Goal: Transaction & Acquisition: Purchase product/service

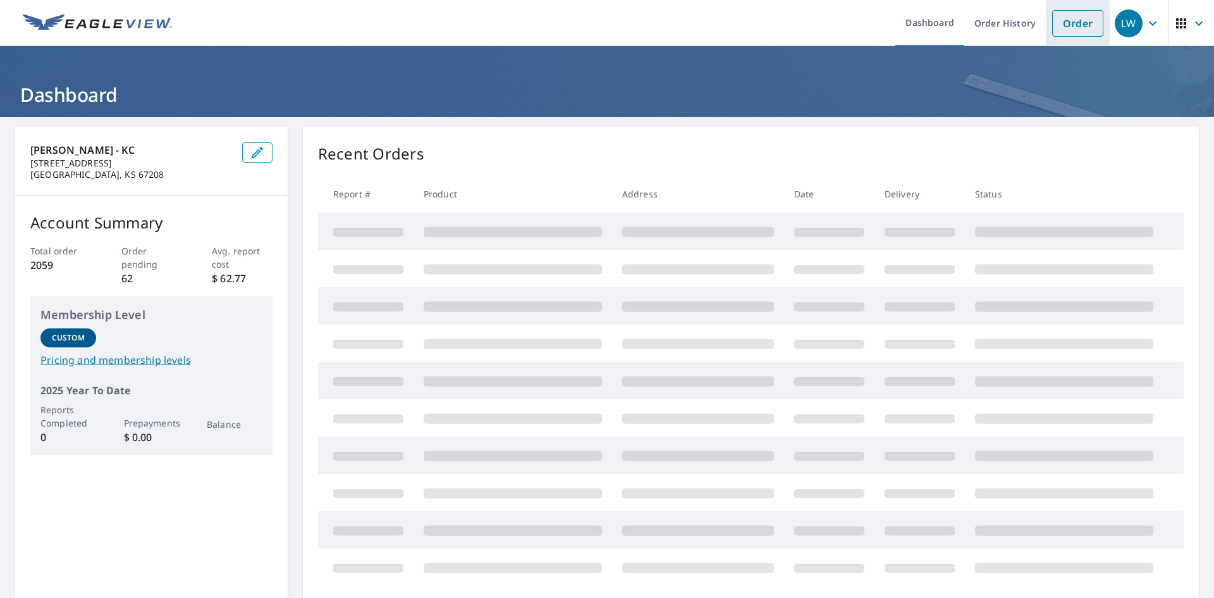
click at [1073, 20] on link "Order" at bounding box center [1077, 23] width 51 height 27
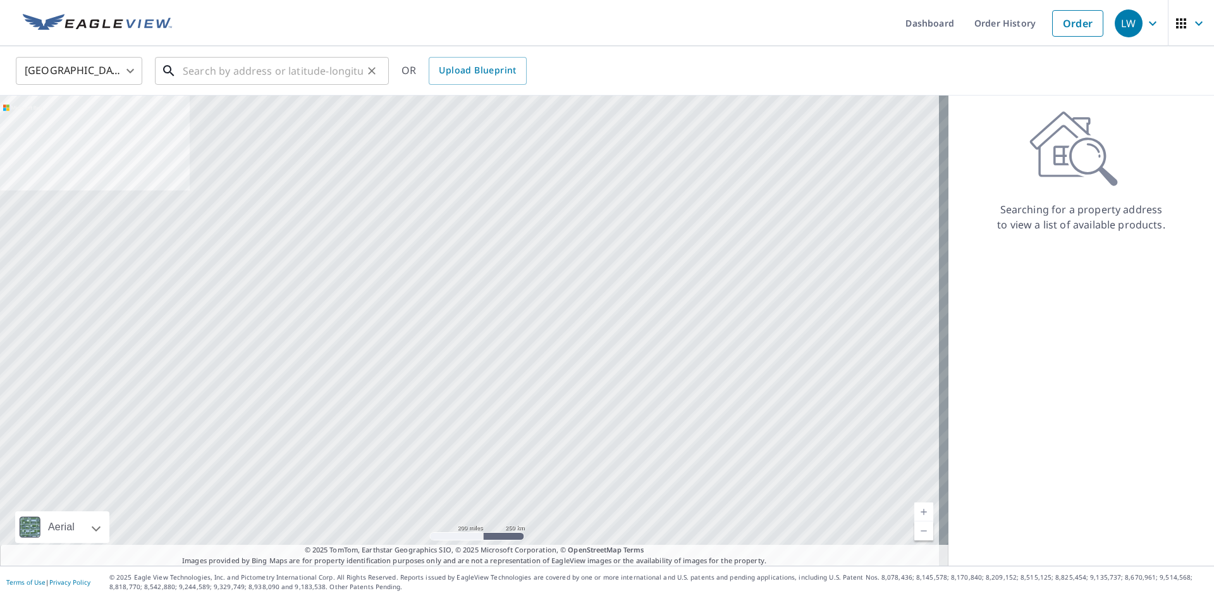
click at [312, 71] on input "text" at bounding box center [273, 70] width 180 height 35
paste input "[STREET_ADDRESS] [GEOGRAPHIC_DATA], CO 80219"
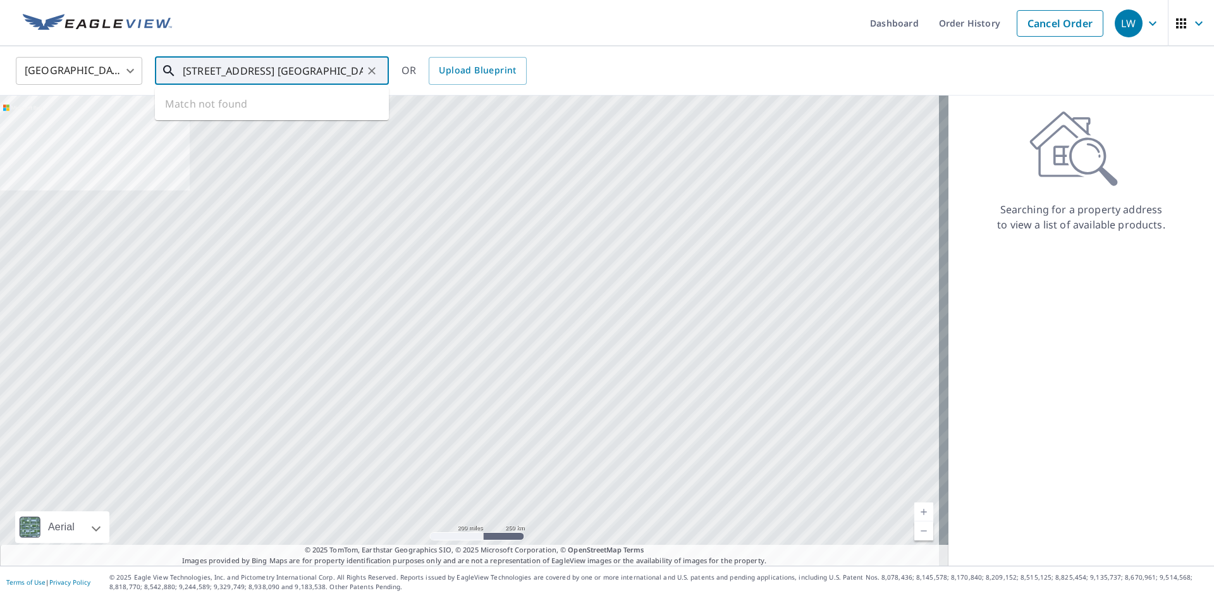
scroll to position [0, 7]
click at [276, 106] on span "[STREET_ADDRESS]" at bounding box center [279, 107] width 199 height 15
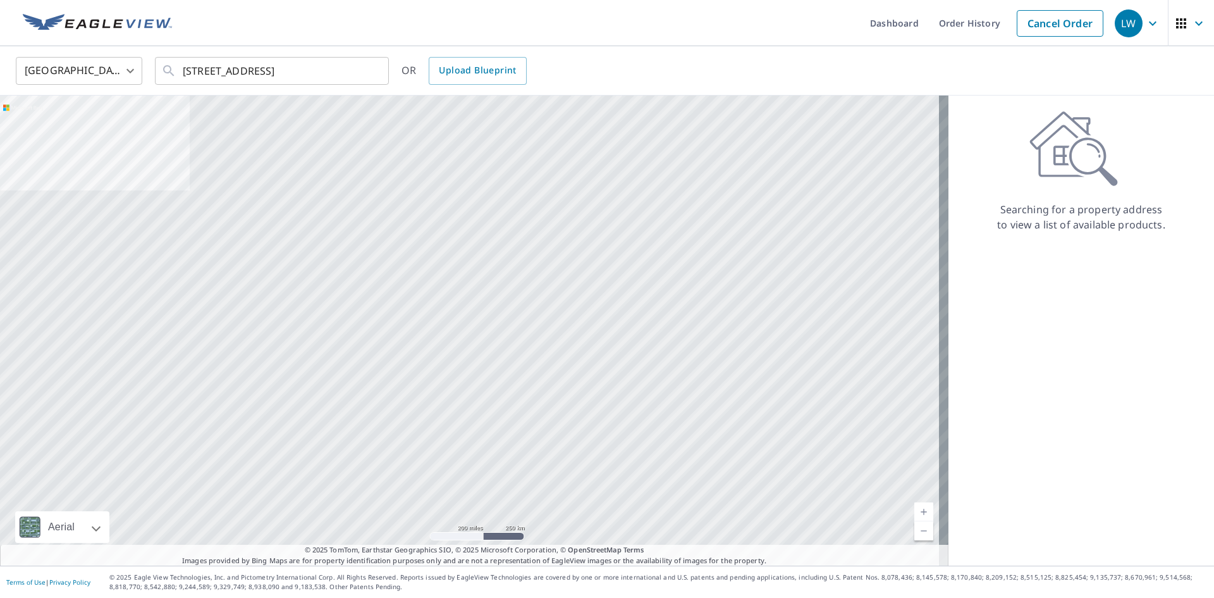
scroll to position [0, 0]
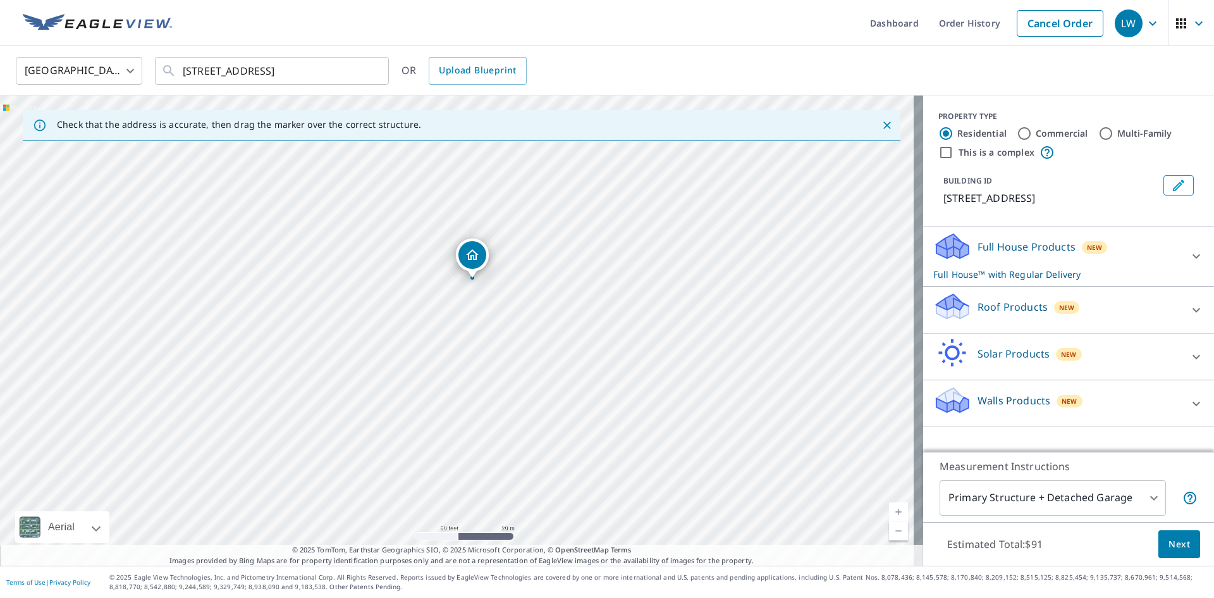
drag, startPoint x: 247, startPoint y: 301, endPoint x: 664, endPoint y: 331, distance: 417.9
click at [664, 331] on div "[STREET_ADDRESS]" at bounding box center [461, 331] width 923 height 470
click at [205, 71] on input "[STREET_ADDRESS]" at bounding box center [273, 70] width 180 height 35
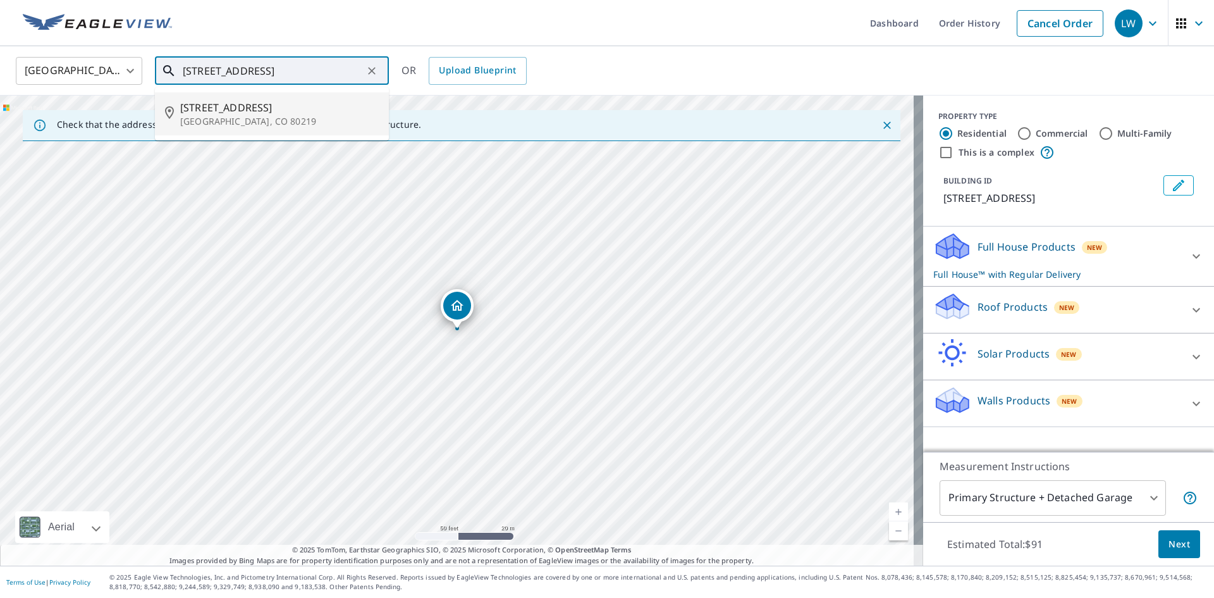
click at [206, 108] on span "[STREET_ADDRESS]" at bounding box center [279, 107] width 199 height 15
type input "[STREET_ADDRESS]"
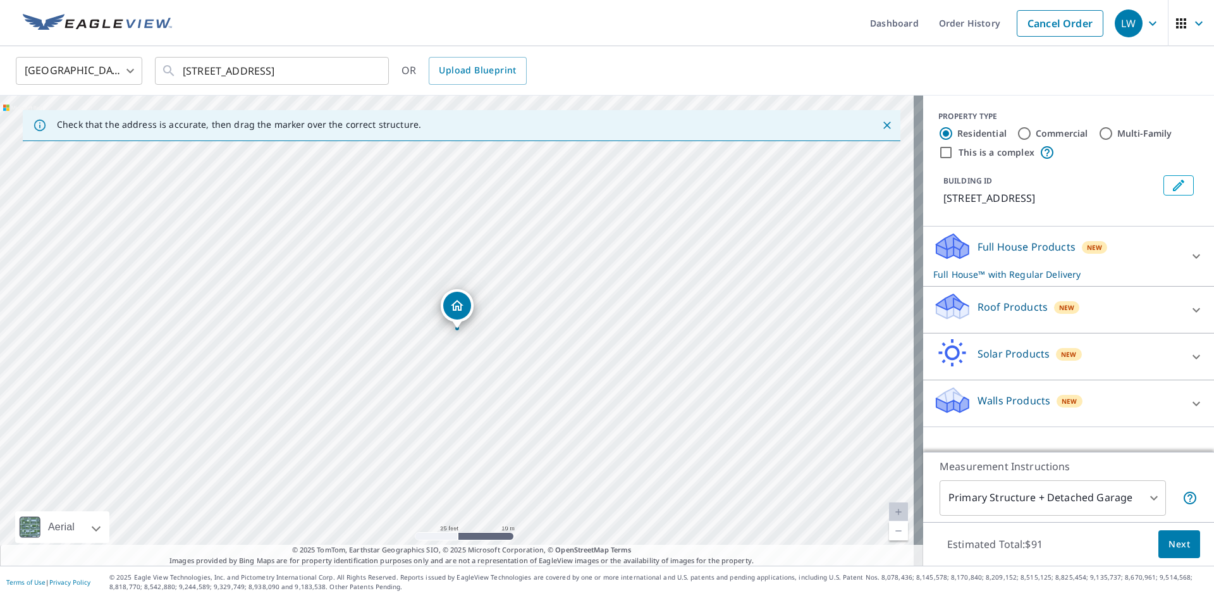
click at [940, 304] on icon at bounding box center [951, 302] width 28 height 16
click at [1017, 133] on input "Commercial" at bounding box center [1024, 133] width 15 height 15
radio input "true"
type input "4"
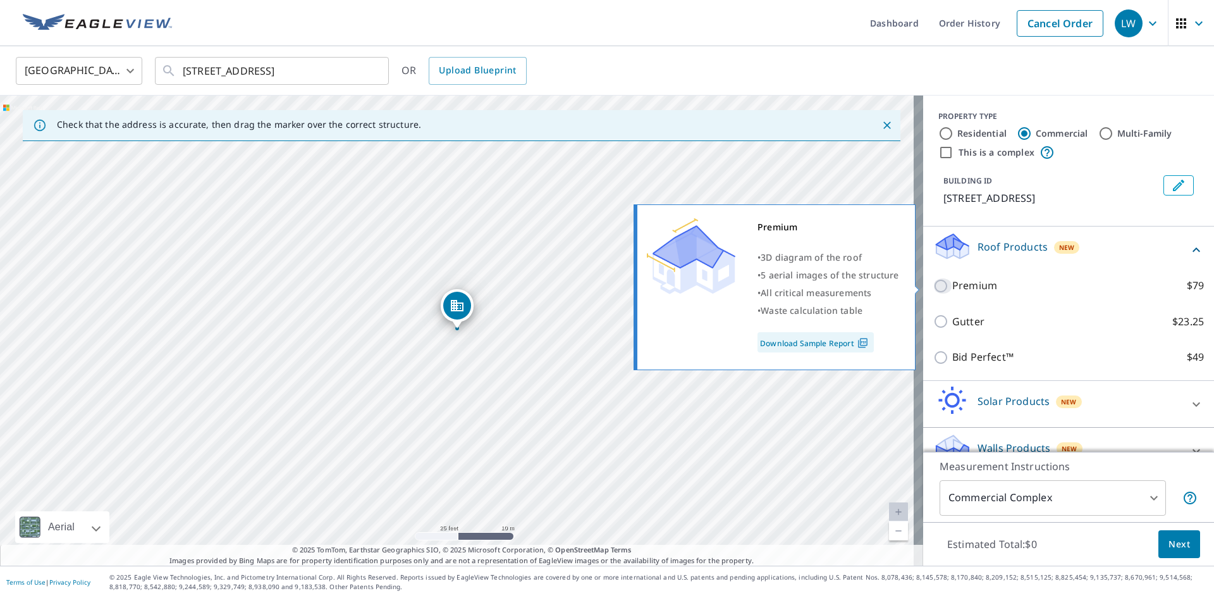
click at [934, 285] on input "Premium $79" at bounding box center [943, 285] width 19 height 15
checkbox input "true"
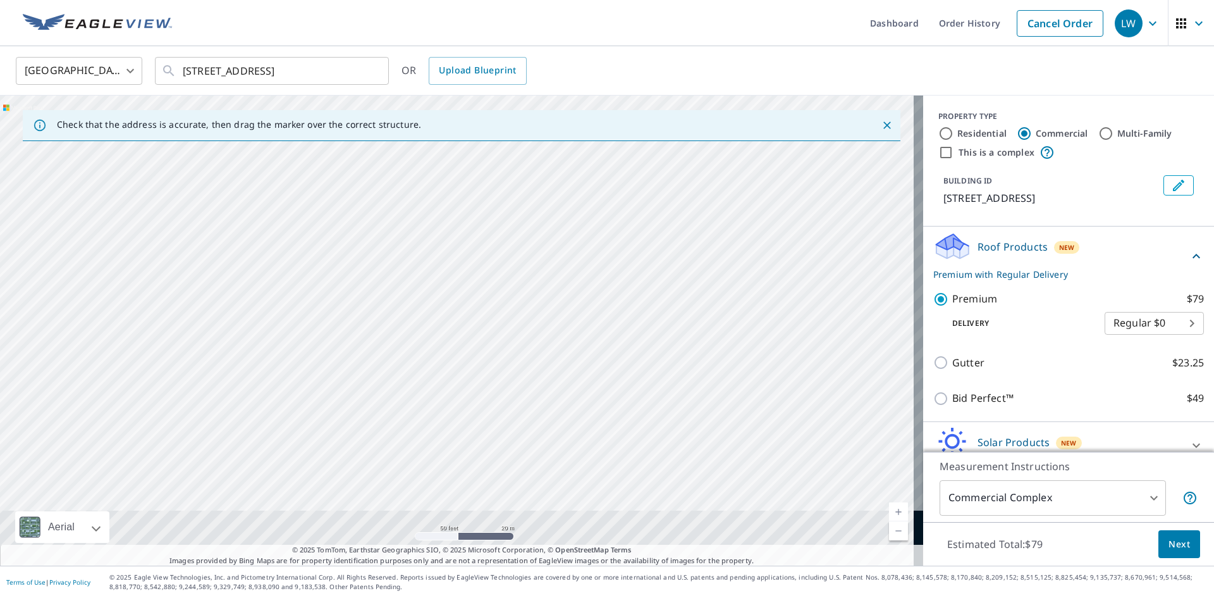
drag, startPoint x: 500, startPoint y: 497, endPoint x: 494, endPoint y: 246, distance: 251.2
click at [493, 246] on div "[STREET_ADDRESS]" at bounding box center [461, 331] width 923 height 470
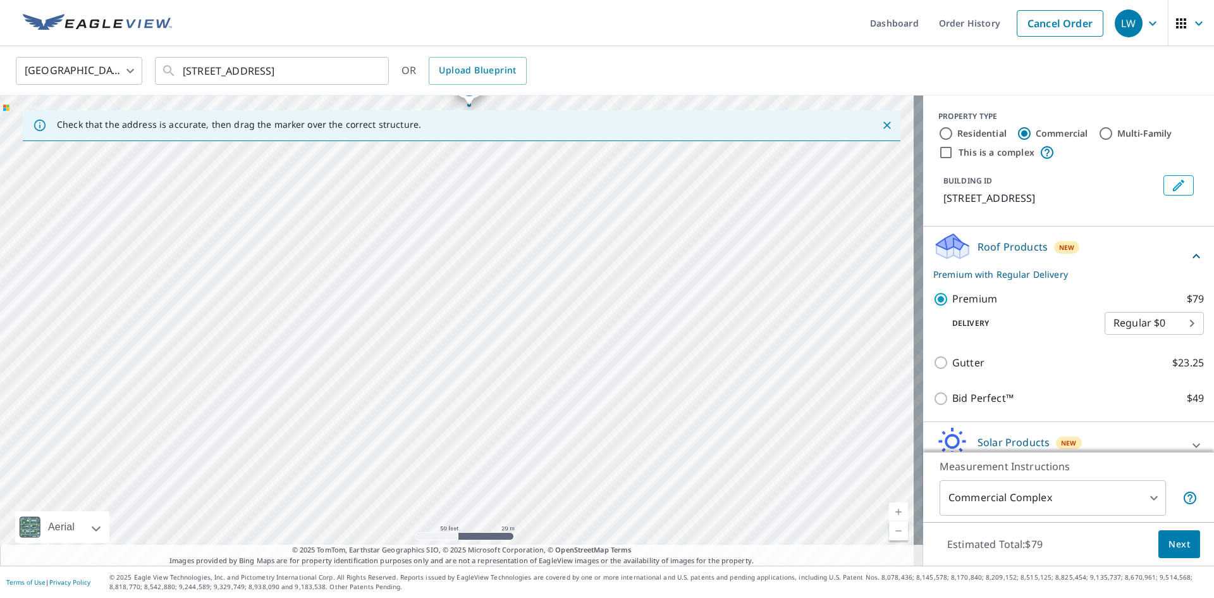
drag, startPoint x: 541, startPoint y: 481, endPoint x: 568, endPoint y: 536, distance: 61.1
click at [568, 536] on div "[STREET_ADDRESS]" at bounding box center [461, 331] width 923 height 470
drag, startPoint x: 535, startPoint y: 416, endPoint x: 552, endPoint y: 474, distance: 61.1
click at [551, 530] on div "[STREET_ADDRESS]" at bounding box center [461, 331] width 923 height 470
drag, startPoint x: 483, startPoint y: 194, endPoint x: 321, endPoint y: 454, distance: 307.1
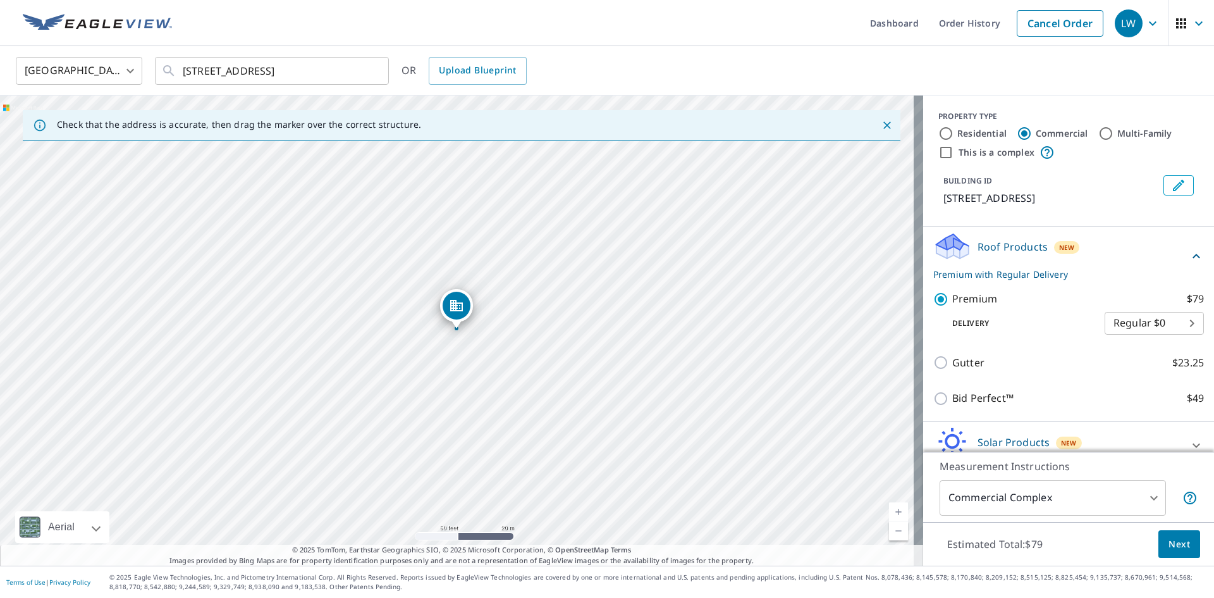
click at [1173, 546] on span "Next" at bounding box center [1180, 544] width 22 height 16
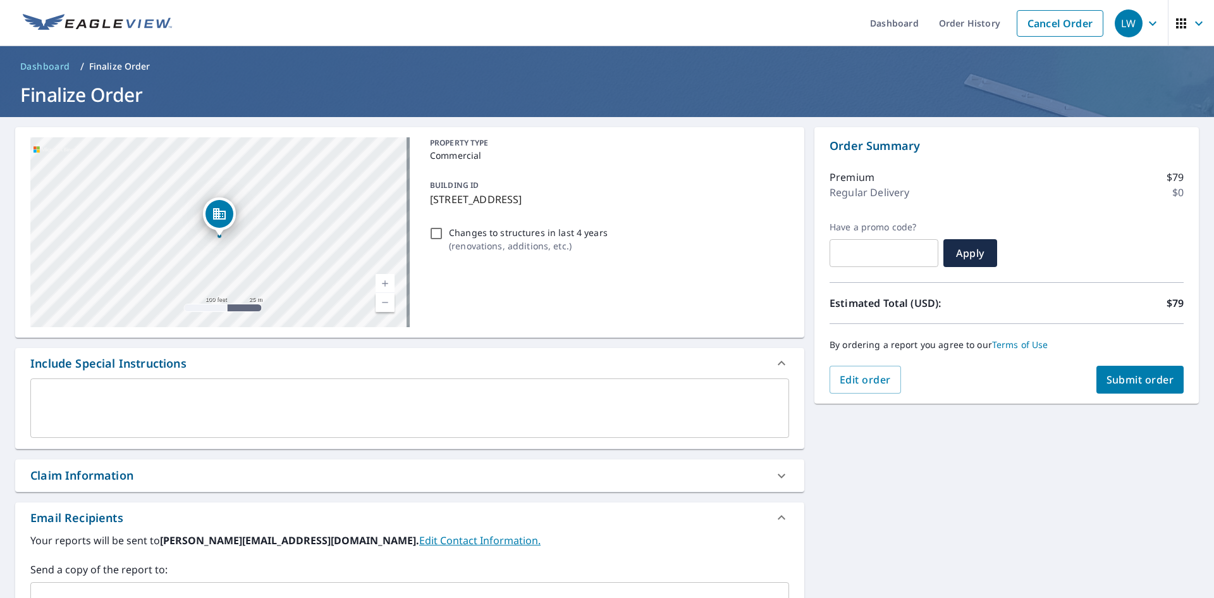
drag, startPoint x: 231, startPoint y: 222, endPoint x: 330, endPoint y: 263, distance: 106.9
click at [330, 263] on div "[STREET_ADDRESS]" at bounding box center [219, 232] width 379 height 190
drag, startPoint x: 252, startPoint y: 252, endPoint x: 330, endPoint y: 261, distance: 78.9
click at [331, 261] on div "[STREET_ADDRESS]" at bounding box center [219, 232] width 379 height 190
drag, startPoint x: 283, startPoint y: 228, endPoint x: 344, endPoint y: 335, distance: 122.7
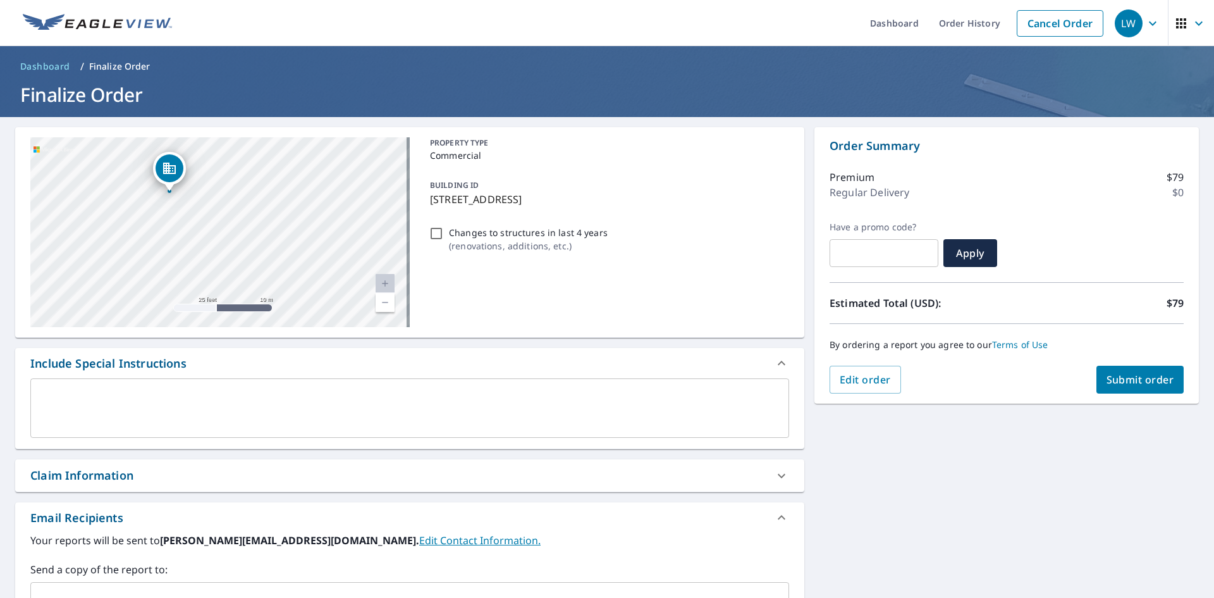
click at [344, 335] on div "[STREET_ADDRESS][GEOGRAPHIC_DATA] A standard road map Aerial A detailed look fr…" at bounding box center [409, 232] width 789 height 211
click at [311, 285] on div "[STREET_ADDRESS]" at bounding box center [219, 232] width 379 height 190
drag, startPoint x: 290, startPoint y: 273, endPoint x: 204, endPoint y: 273, distance: 86.6
click at [204, 273] on div "[STREET_ADDRESS]" at bounding box center [219, 232] width 379 height 190
click at [156, 201] on div "Dropped pin, building 1, Commercial property, 2765 S Federal Blvd Denver, CO 80…" at bounding box center [149, 209] width 28 height 28
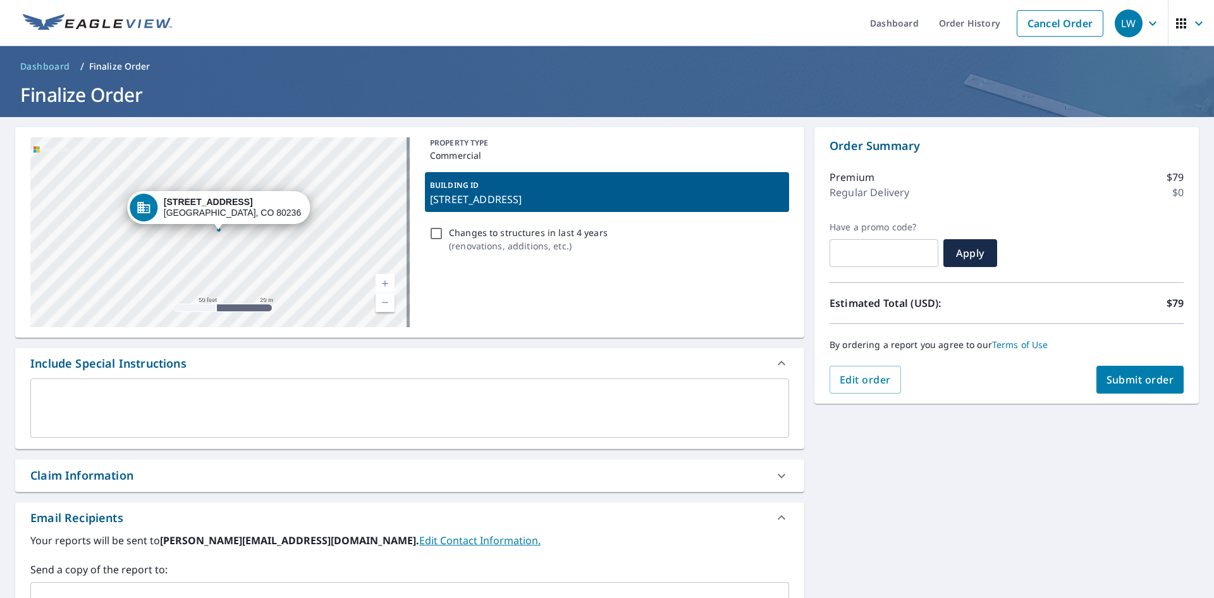
click at [250, 245] on div "[STREET_ADDRESS]" at bounding box center [219, 232] width 379 height 190
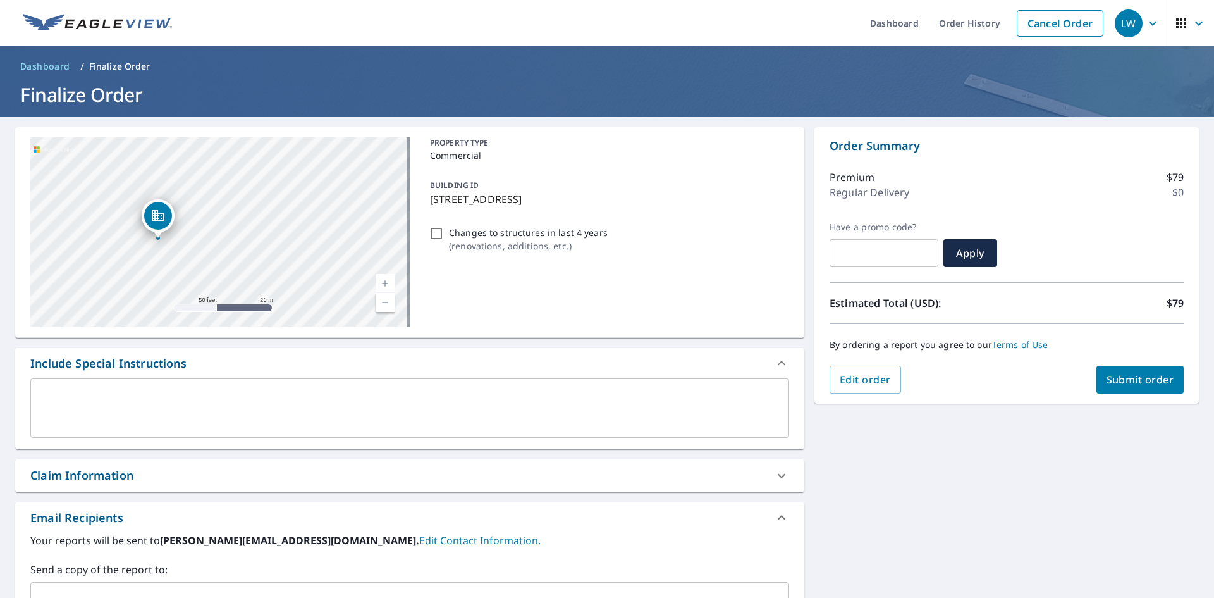
drag, startPoint x: 223, startPoint y: 263, endPoint x: 162, endPoint y: 271, distance: 61.3
click at [162, 271] on div "[STREET_ADDRESS]" at bounding box center [219, 232] width 379 height 190
click at [1124, 379] on span "Submit order" at bounding box center [1141, 380] width 68 height 14
checkbox input "true"
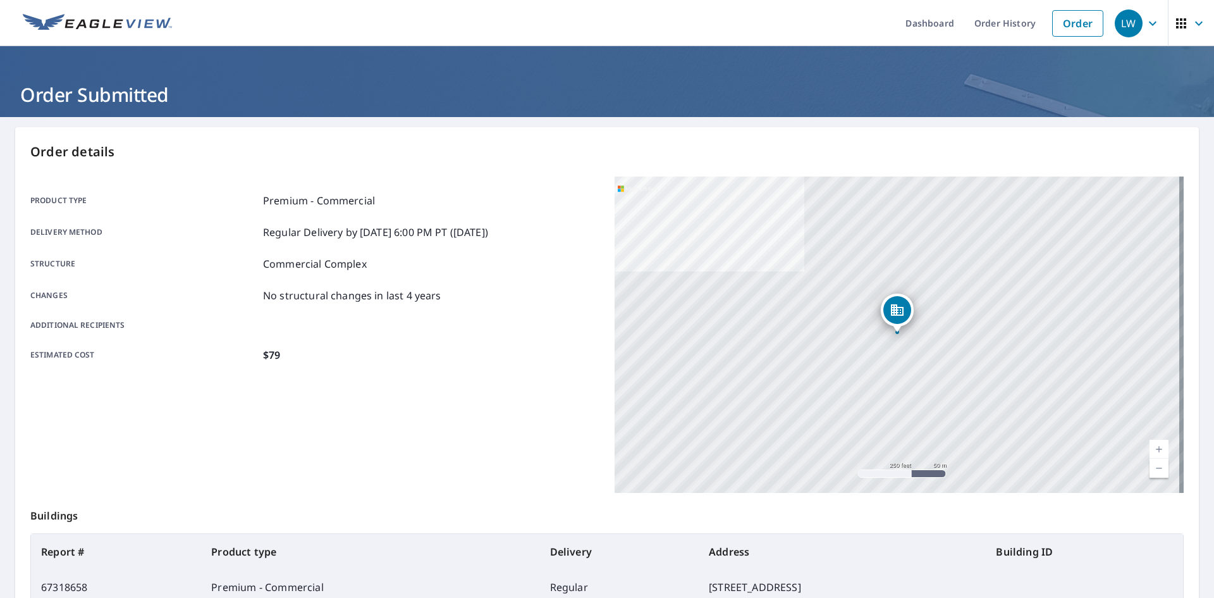
scroll to position [147, 0]
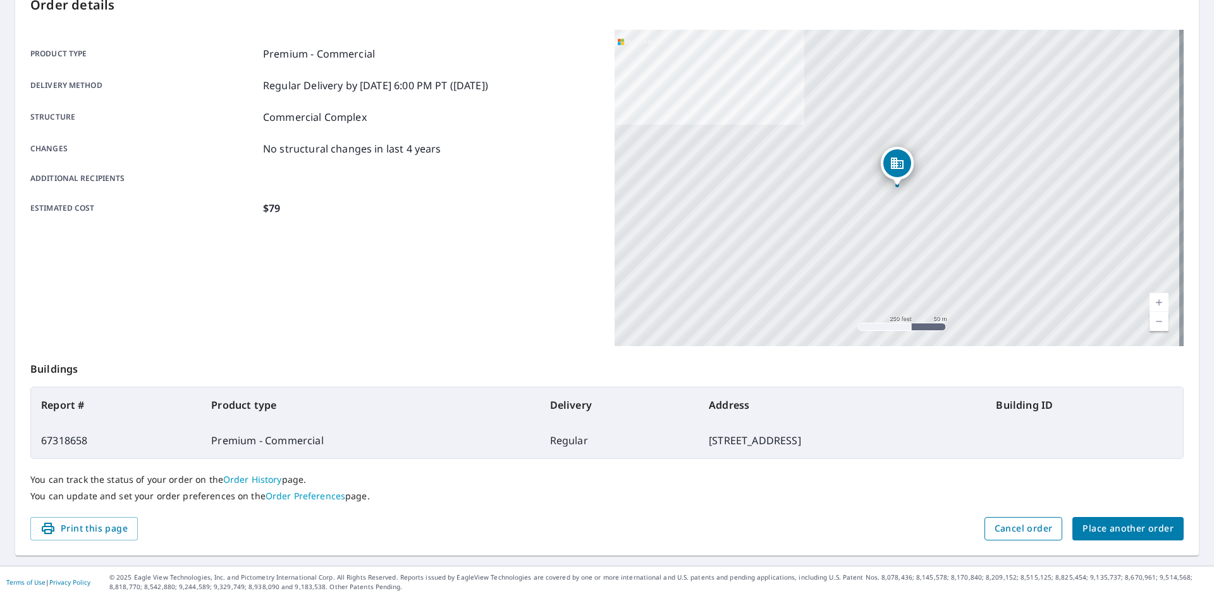
click at [995, 526] on span "Cancel order" at bounding box center [1024, 529] width 58 height 16
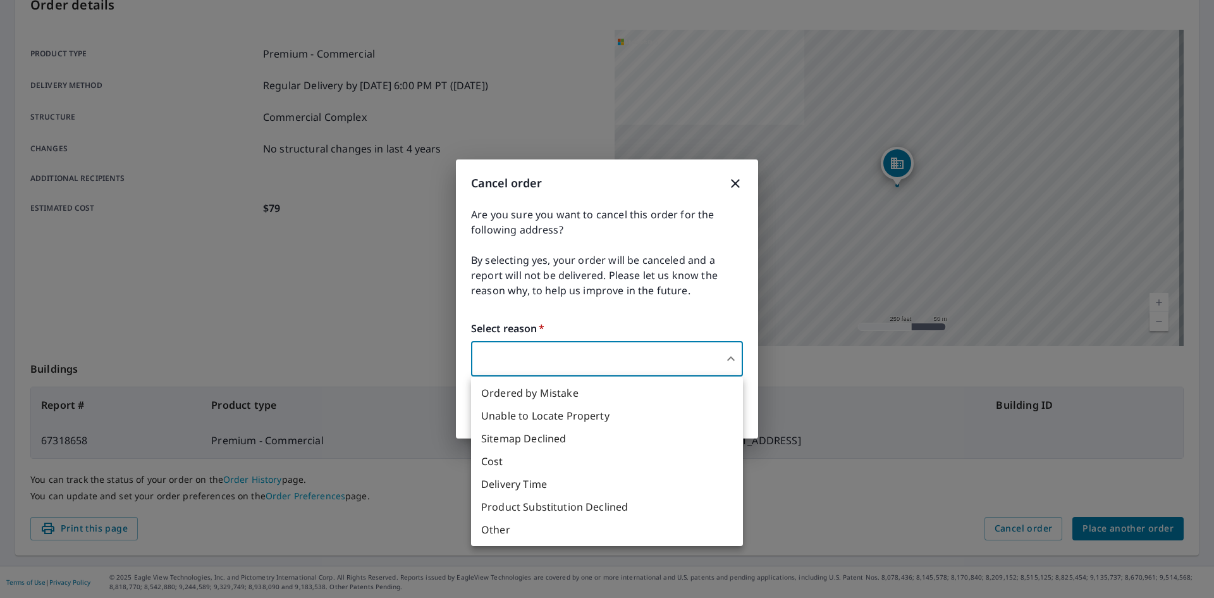
click at [636, 367] on body "LW LW Dashboard Order History Order LW Order Submitted Order details Product ty…" at bounding box center [607, 299] width 1214 height 598
click at [629, 391] on li "Ordered by Mistake" at bounding box center [607, 392] width 272 height 23
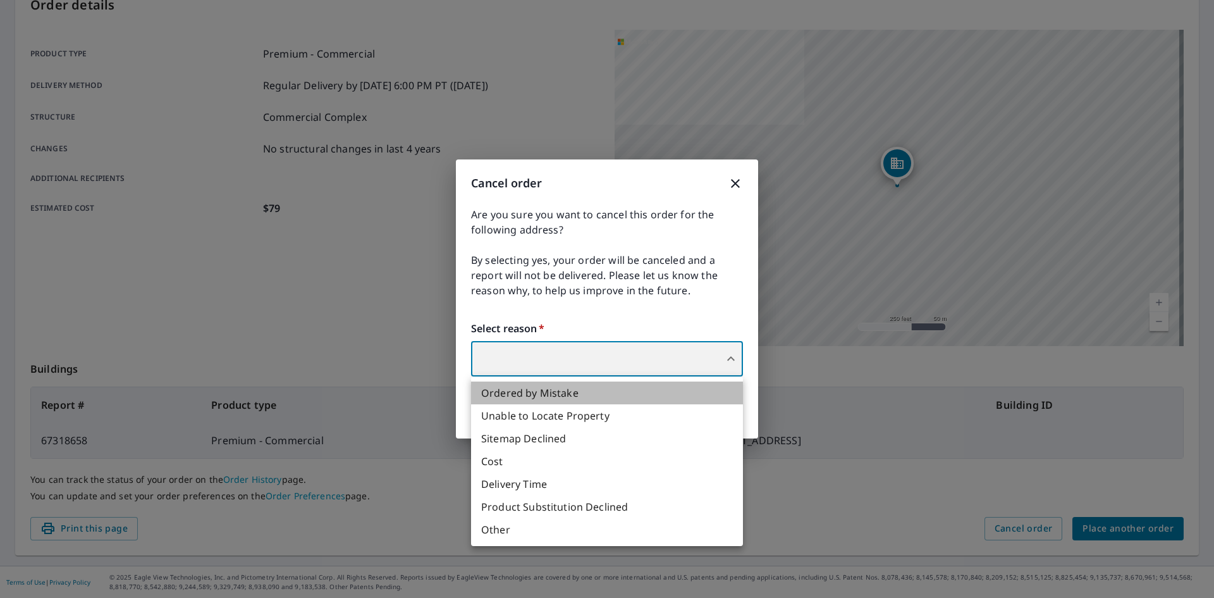
type input "30"
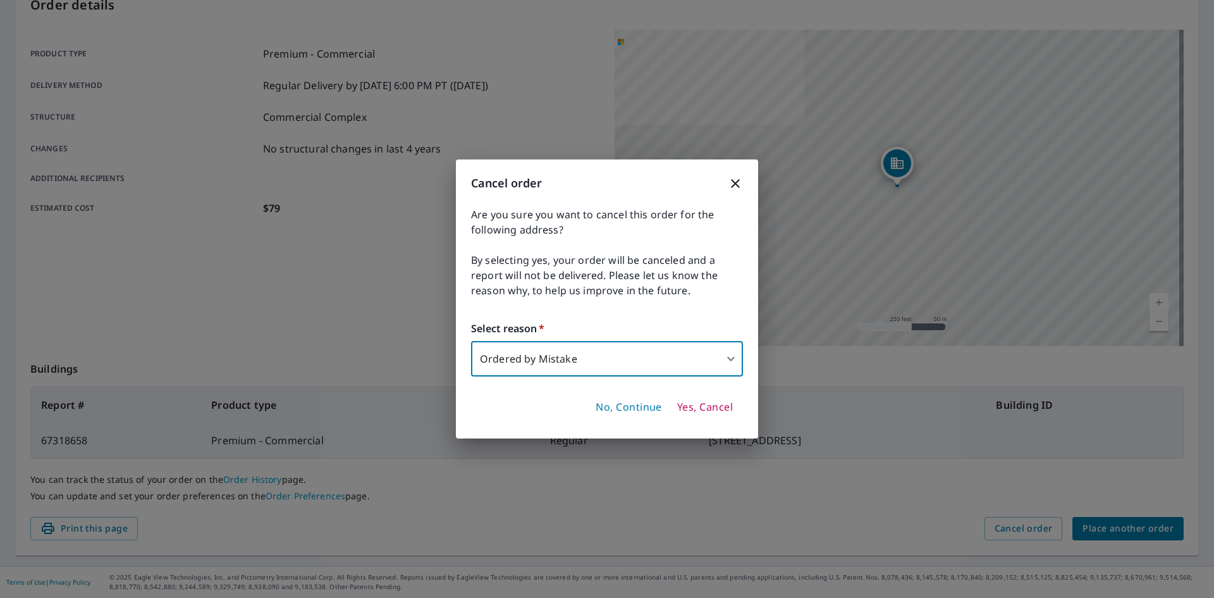
click at [700, 407] on span "Yes, Cancel" at bounding box center [705, 407] width 56 height 14
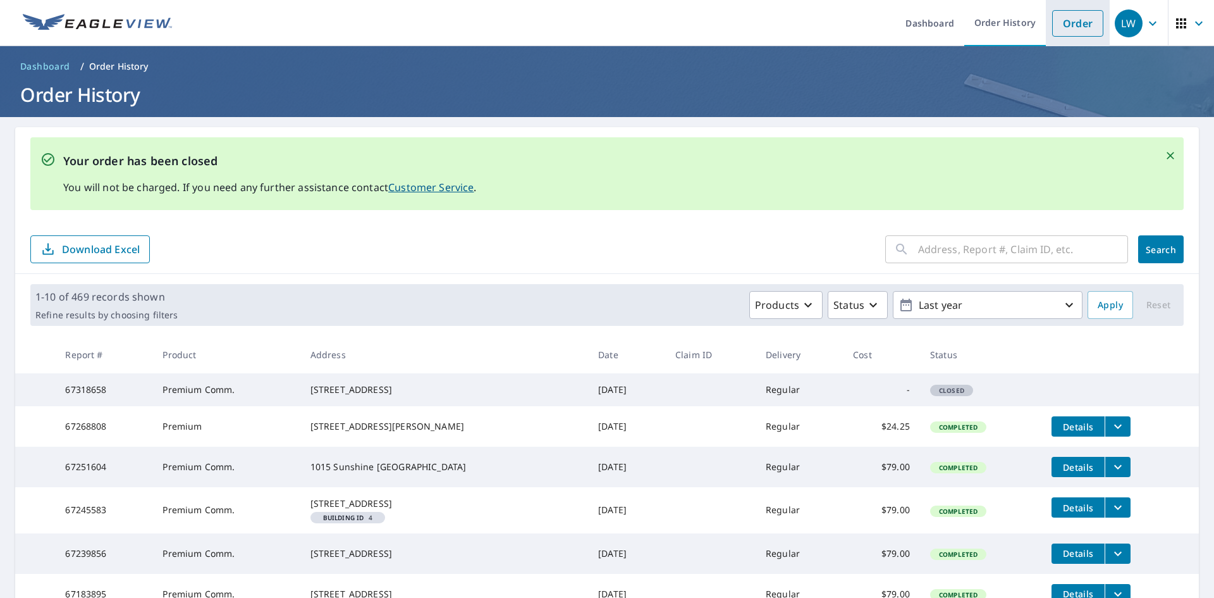
click at [1071, 27] on link "Order" at bounding box center [1077, 23] width 51 height 27
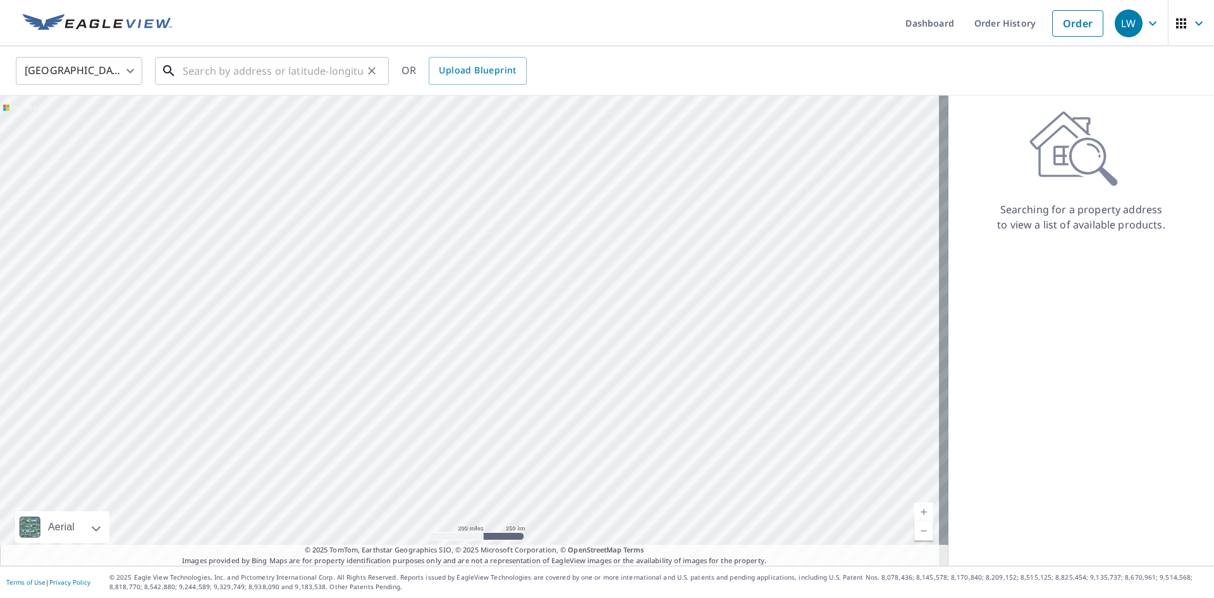
click at [256, 70] on input "text" at bounding box center [273, 70] width 180 height 35
paste input "[STREET_ADDRESS] [GEOGRAPHIC_DATA], CO 80219"
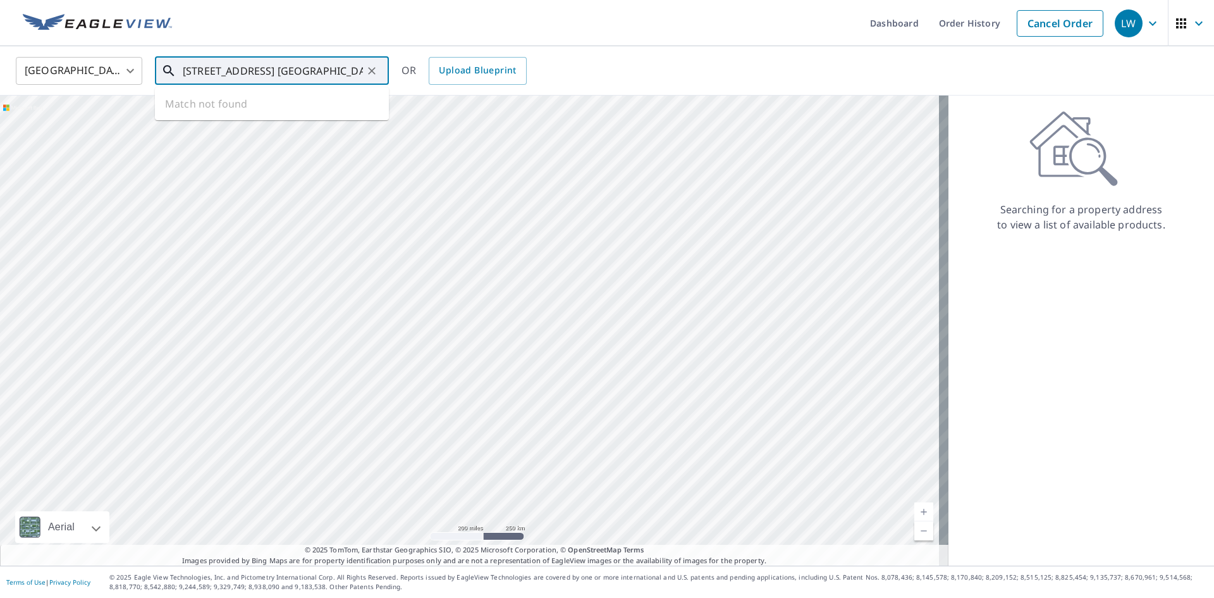
scroll to position [0, 7]
click at [183, 70] on input "[STREET_ADDRESS] [GEOGRAPHIC_DATA], CO 80219" at bounding box center [273, 70] width 180 height 35
click at [343, 115] on p "[GEOGRAPHIC_DATA], CO 80219" at bounding box center [279, 121] width 199 height 13
type input "[STREET_ADDRESS]"
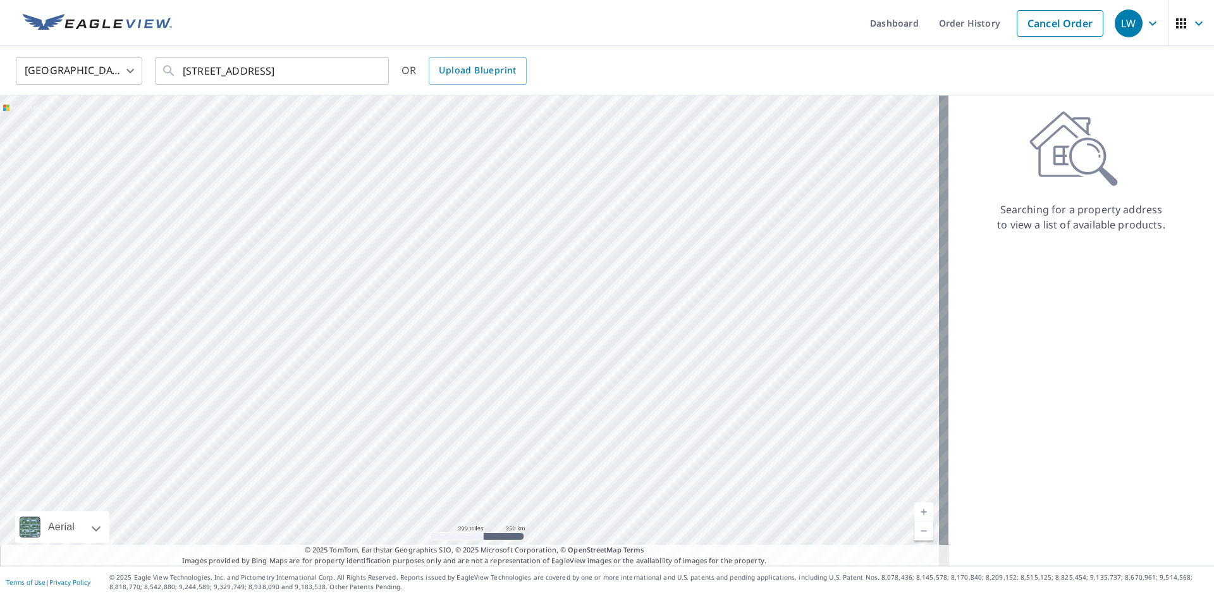
scroll to position [0, 0]
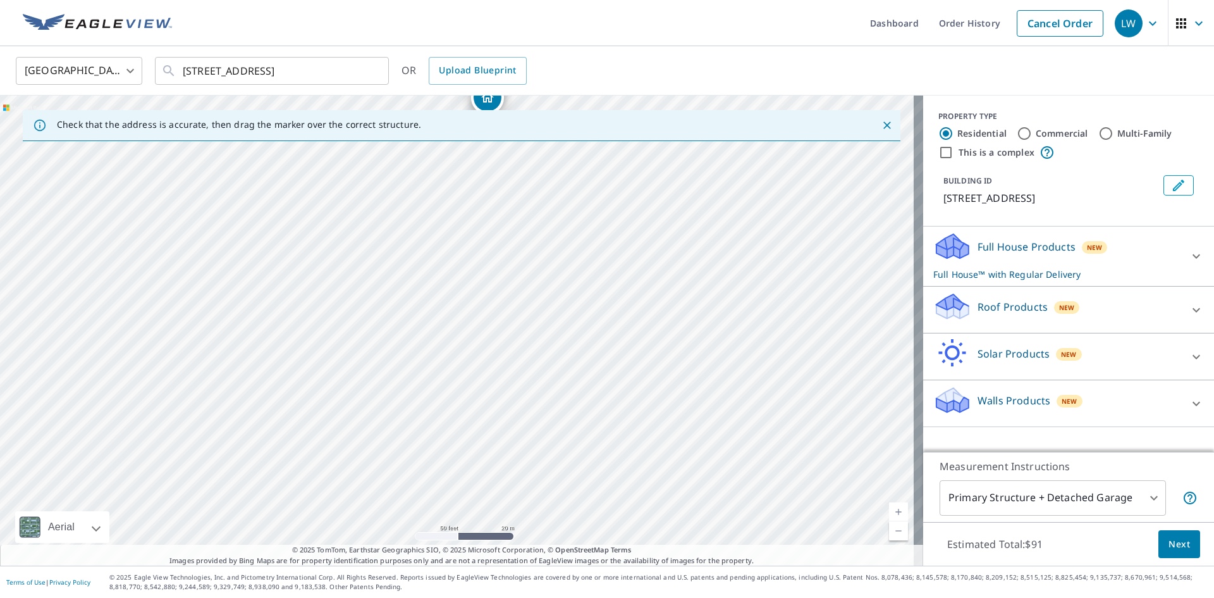
drag, startPoint x: 501, startPoint y: 362, endPoint x: 524, endPoint y: 95, distance: 267.9
click at [524, 95] on div "[GEOGRAPHIC_DATA] US ​ [STREET_ADDRESS] ​ OR Upload Blueprint Check that the ad…" at bounding box center [607, 305] width 1214 height 519
click at [480, 185] on div "[STREET_ADDRESS]" at bounding box center [461, 331] width 923 height 470
drag, startPoint x: 438, startPoint y: 141, endPoint x: 442, endPoint y: 175, distance: 33.8
click at [419, 173] on div "Check that the address is accurate, then drag the marker over the correct struc…" at bounding box center [461, 331] width 923 height 470
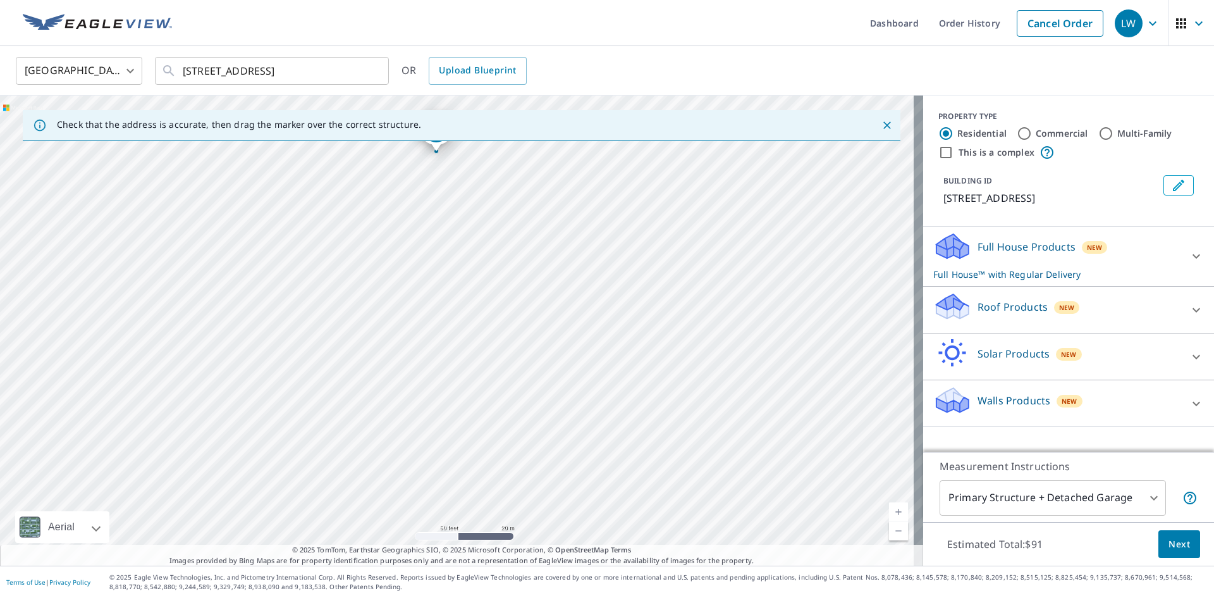
click at [1018, 133] on input "Commercial" at bounding box center [1024, 133] width 15 height 15
radio input "true"
type input "4"
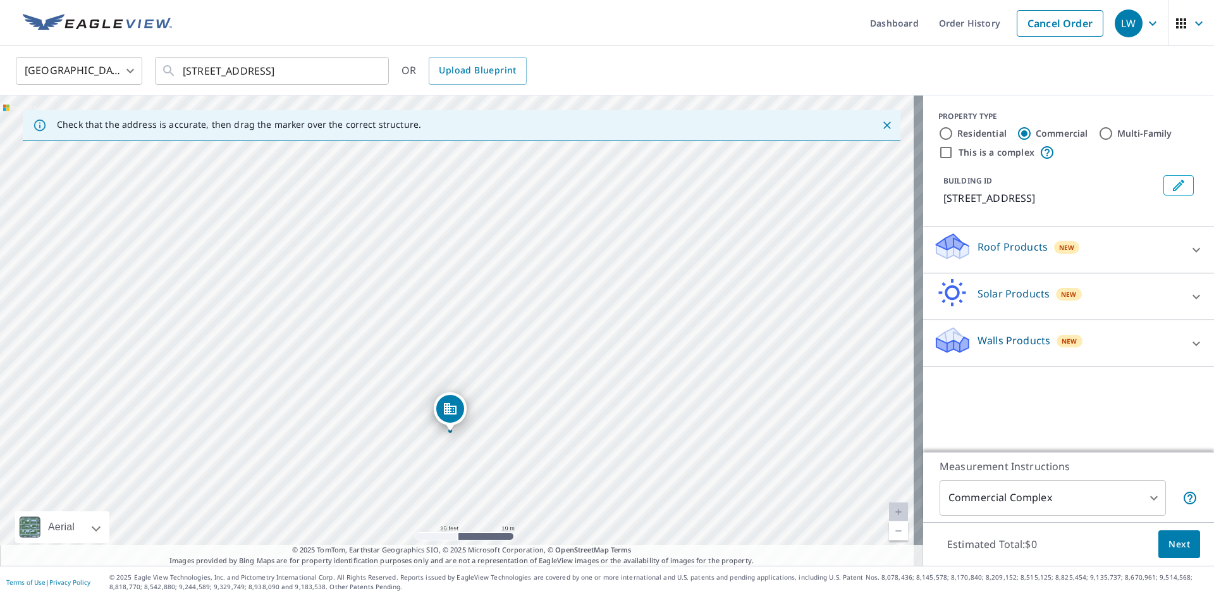
drag, startPoint x: 413, startPoint y: 365, endPoint x: 381, endPoint y: 410, distance: 55.4
click at [381, 410] on div "[STREET_ADDRESS]" at bounding box center [461, 331] width 923 height 470
click at [371, 273] on div "[STREET_ADDRESS]" at bounding box center [461, 331] width 923 height 470
drag, startPoint x: 295, startPoint y: 445, endPoint x: 320, endPoint y: 269, distance: 178.2
click at [320, 269] on div "[STREET_ADDRESS]" at bounding box center [461, 331] width 923 height 470
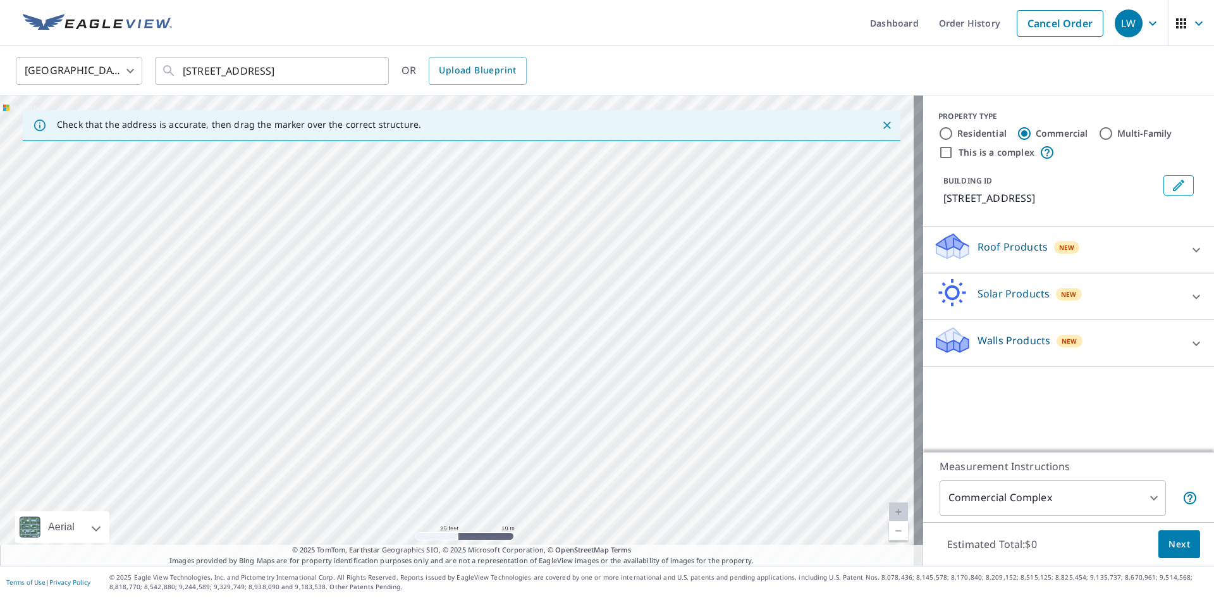
click at [248, 374] on div "[STREET_ADDRESS]" at bounding box center [461, 331] width 923 height 470
drag, startPoint x: 248, startPoint y: 374, endPoint x: 453, endPoint y: 316, distance: 213.2
drag, startPoint x: 416, startPoint y: 359, endPoint x: 336, endPoint y: 507, distance: 168.1
click at [336, 507] on div "[STREET_ADDRESS]" at bounding box center [461, 331] width 923 height 470
click at [332, 435] on div "[STREET_ADDRESS]" at bounding box center [461, 331] width 923 height 470
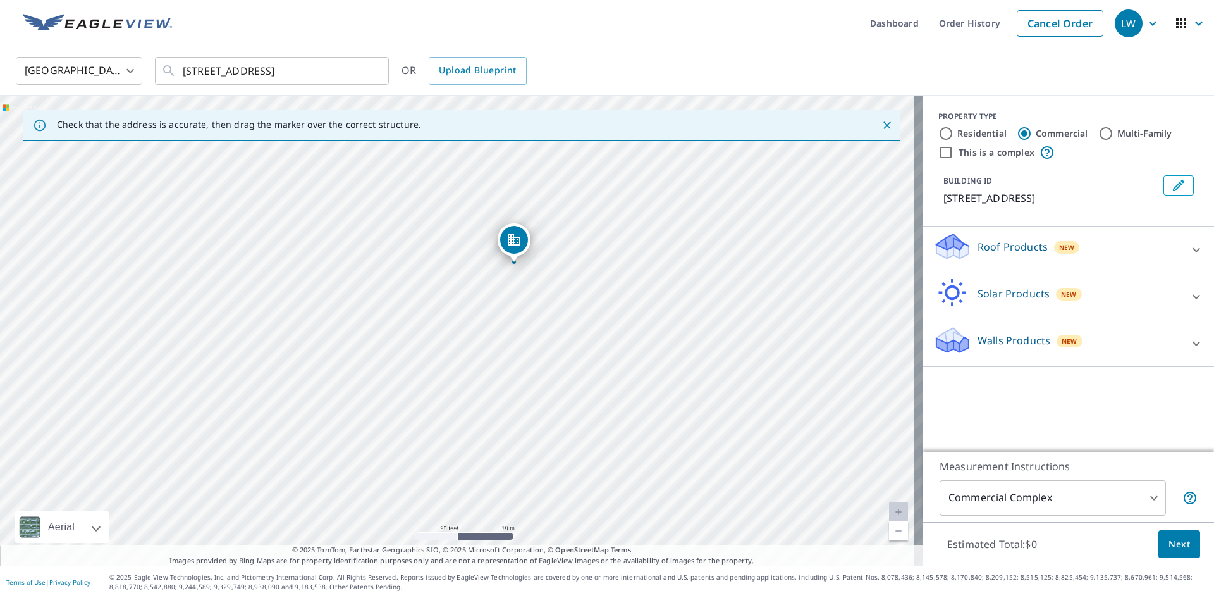
drag, startPoint x: 439, startPoint y: 306, endPoint x: 533, endPoint y: 364, distance: 110.2
click at [533, 364] on div "[STREET_ADDRESS]" at bounding box center [461, 331] width 923 height 470
click at [370, 270] on div "[STREET_ADDRESS]" at bounding box center [461, 331] width 923 height 470
click at [419, 314] on div "[STREET_ADDRESS]" at bounding box center [461, 331] width 923 height 470
click at [534, 344] on div "[STREET_ADDRESS]" at bounding box center [461, 331] width 923 height 470
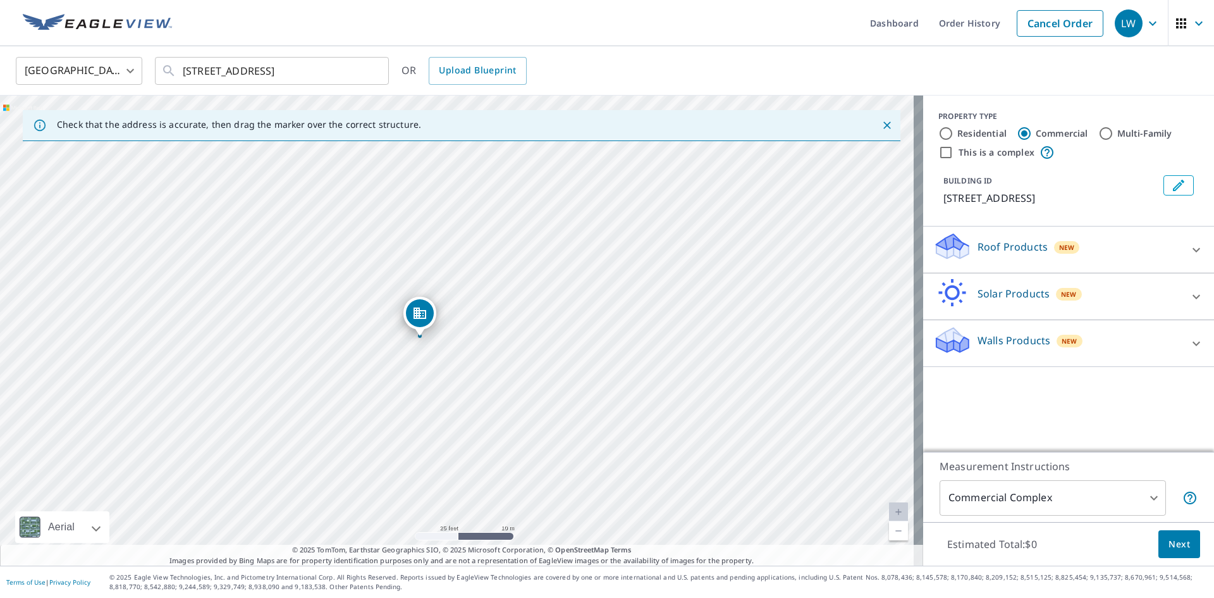
click at [497, 352] on div "[STREET_ADDRESS]" at bounding box center [461, 331] width 923 height 470
click at [949, 238] on icon at bounding box center [953, 242] width 32 height 16
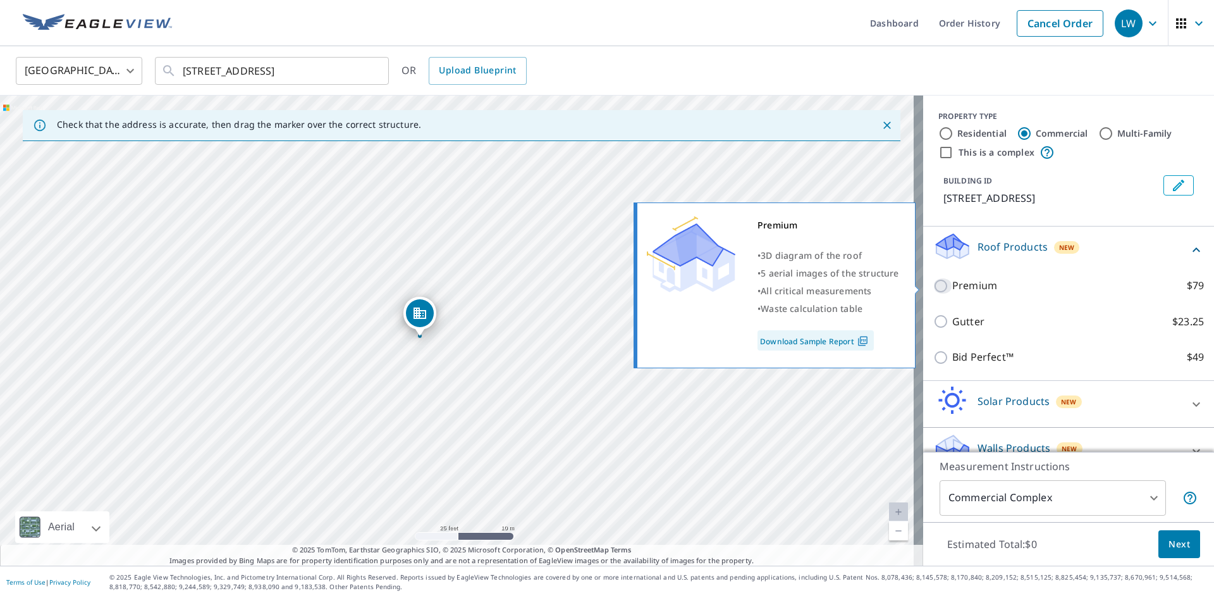
click at [935, 285] on input "Premium $79" at bounding box center [943, 285] width 19 height 15
checkbox input "true"
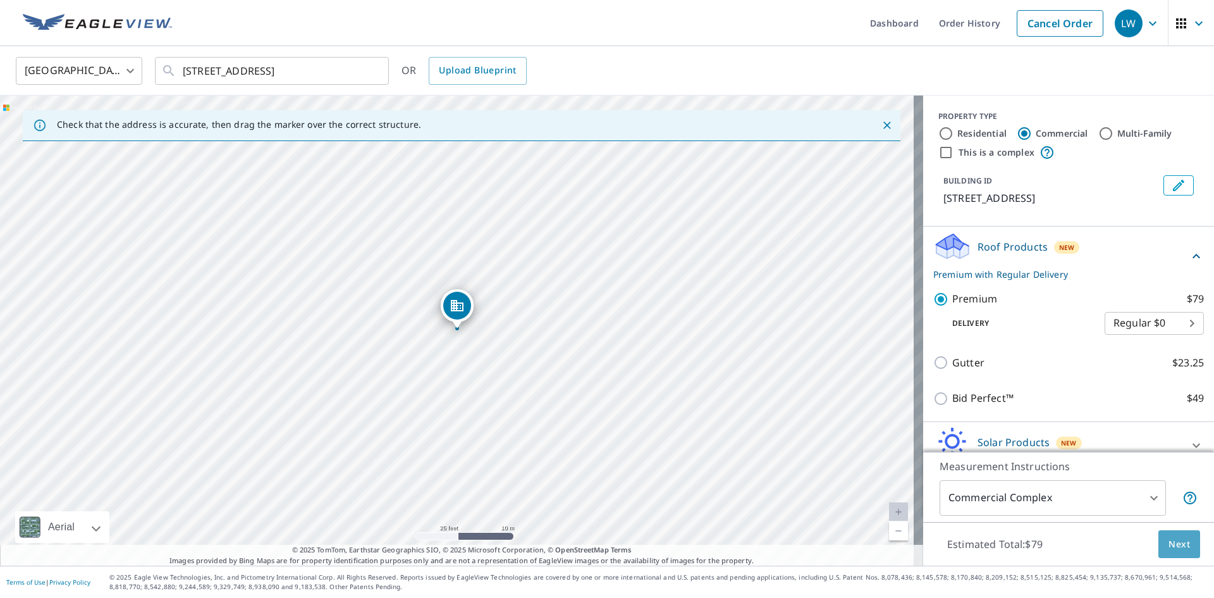
click at [1171, 540] on span "Next" at bounding box center [1180, 544] width 22 height 16
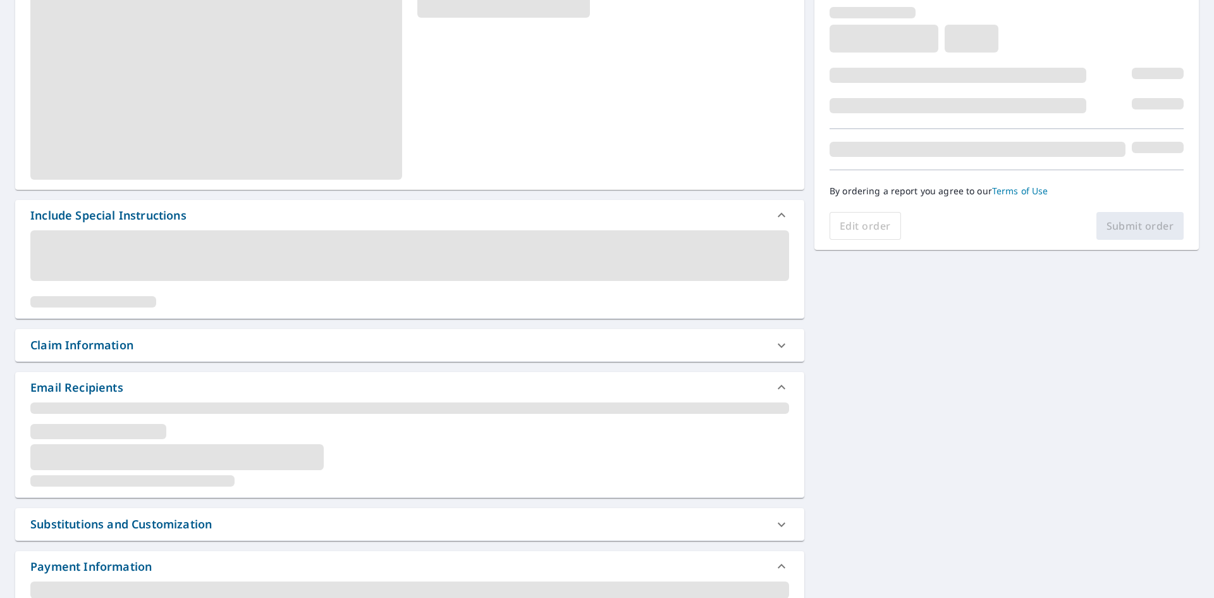
scroll to position [199, 0]
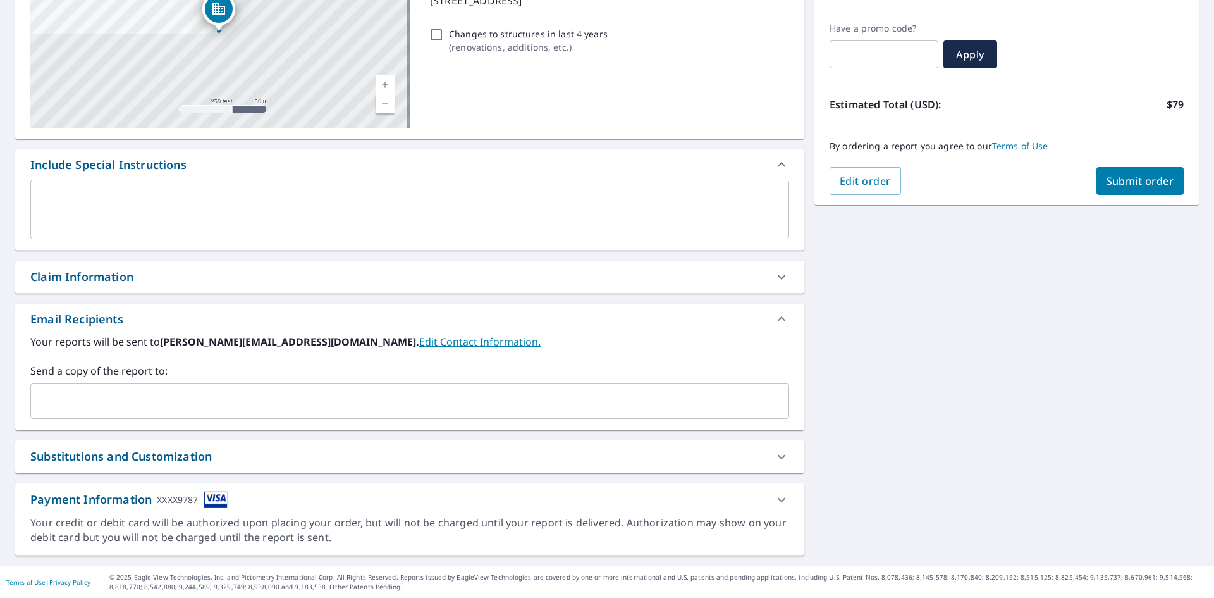
click at [368, 395] on input "text" at bounding box center [400, 401] width 729 height 24
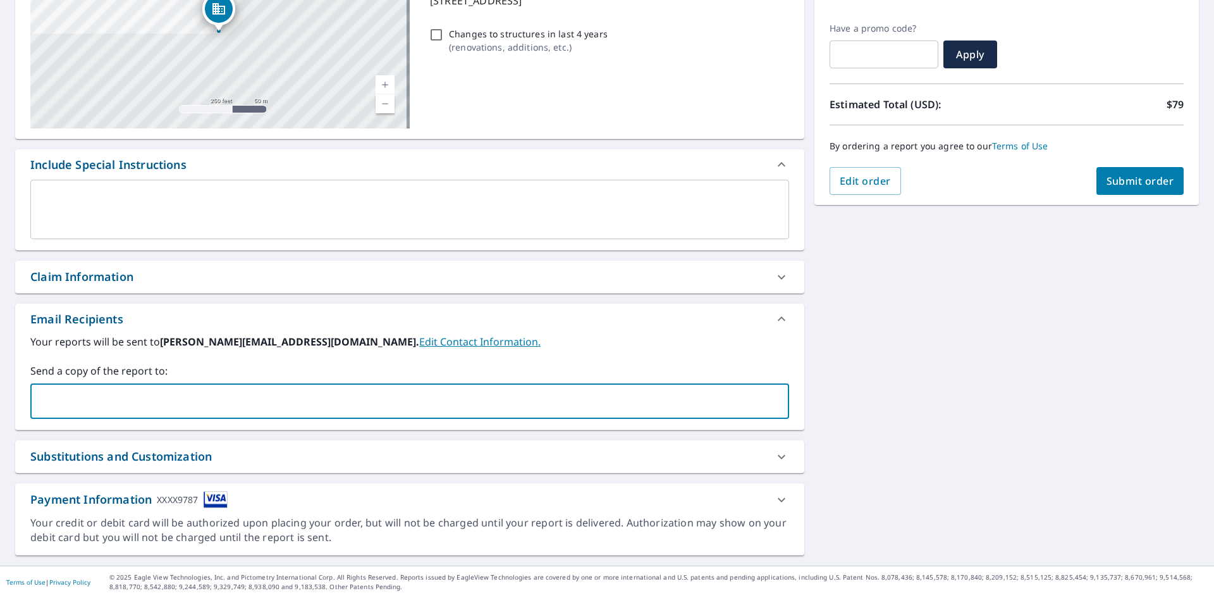
type input "[PERSON_NAME][EMAIL_ADDRESS][DOMAIN_NAME]"
checkbox input "true"
click at [266, 405] on input "text" at bounding box center [515, 401] width 499 height 24
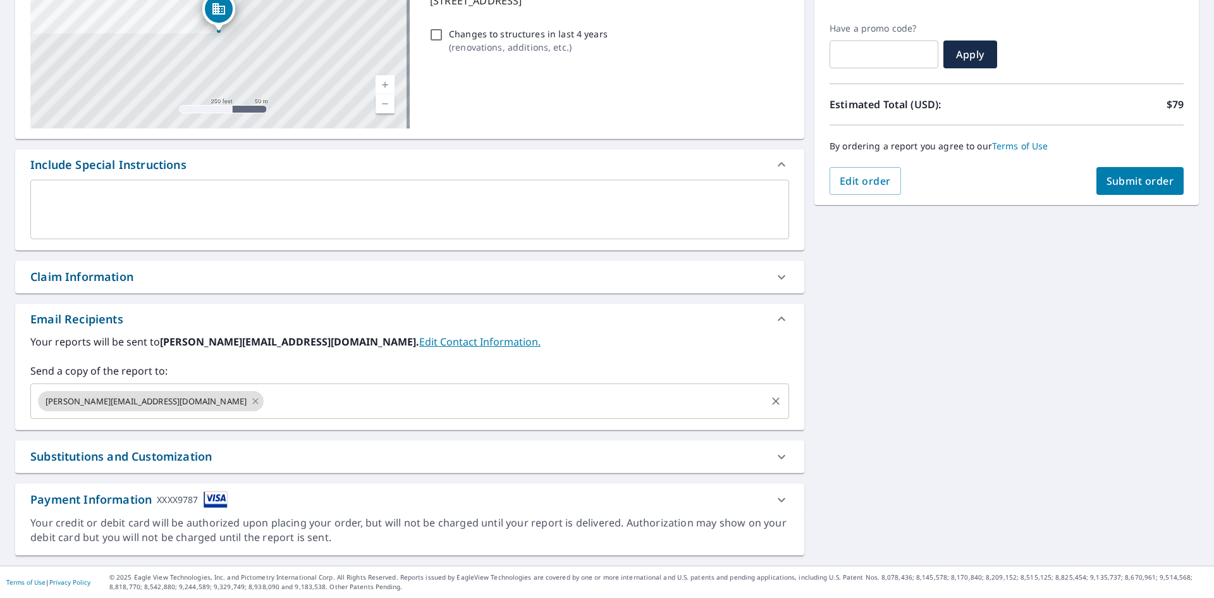
click at [266, 397] on input "text" at bounding box center [515, 401] width 499 height 24
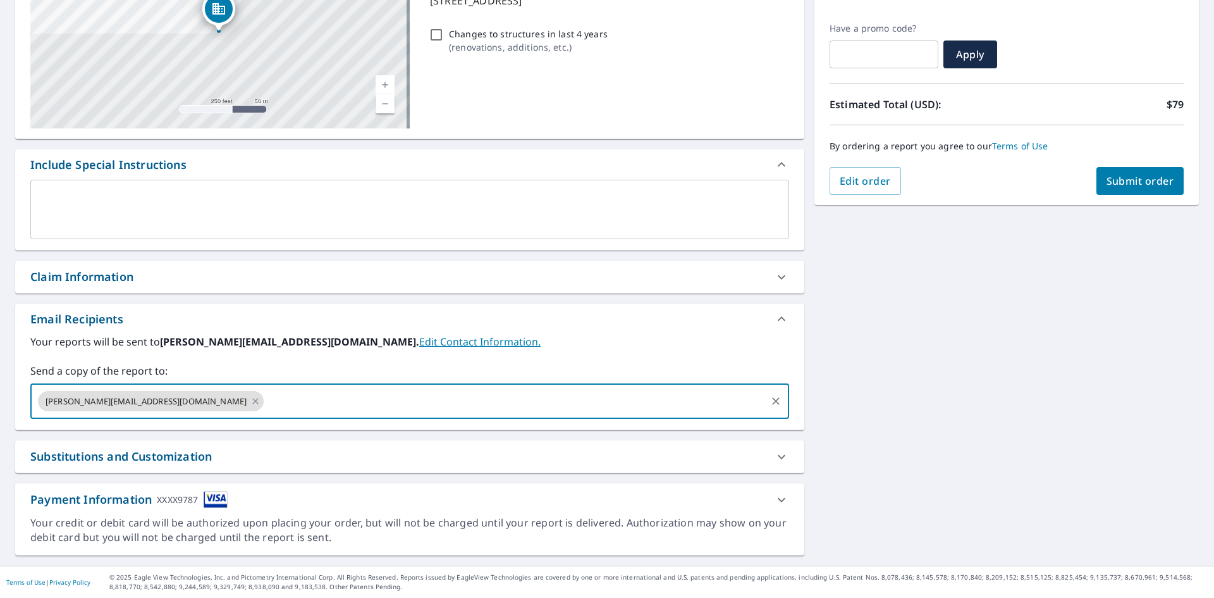
paste input "[PERSON_NAME][EMAIL_ADDRESS][PERSON_NAME][DOMAIN_NAME]"
type input "[PERSON_NAME][EMAIL_ADDRESS][PERSON_NAME][DOMAIN_NAME]"
click at [1128, 180] on span "Submit order" at bounding box center [1141, 181] width 68 height 14
checkbox input "true"
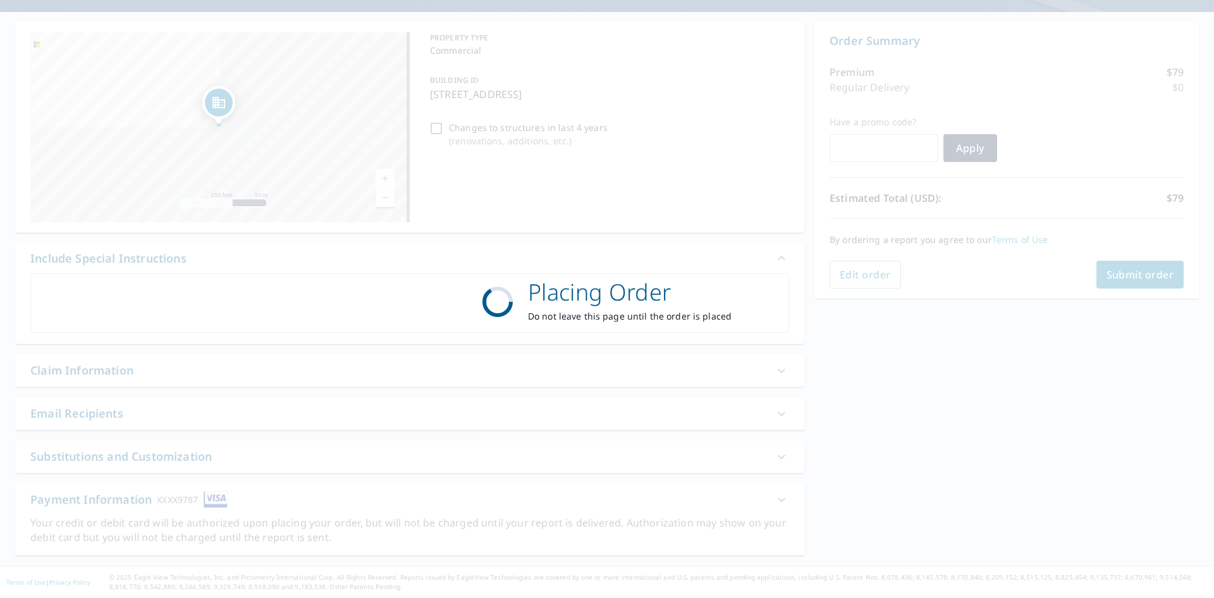
scroll to position [105, 0]
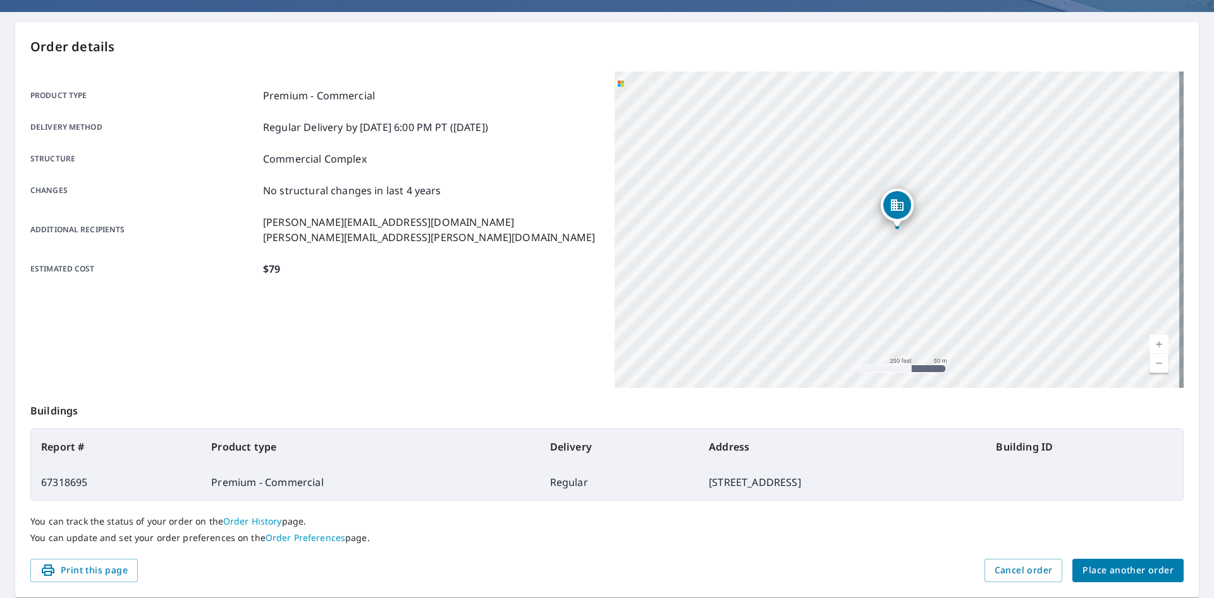
click at [1088, 509] on div "You can track the status of your order on the Order History page. You can updat…" at bounding box center [607, 529] width 1154 height 58
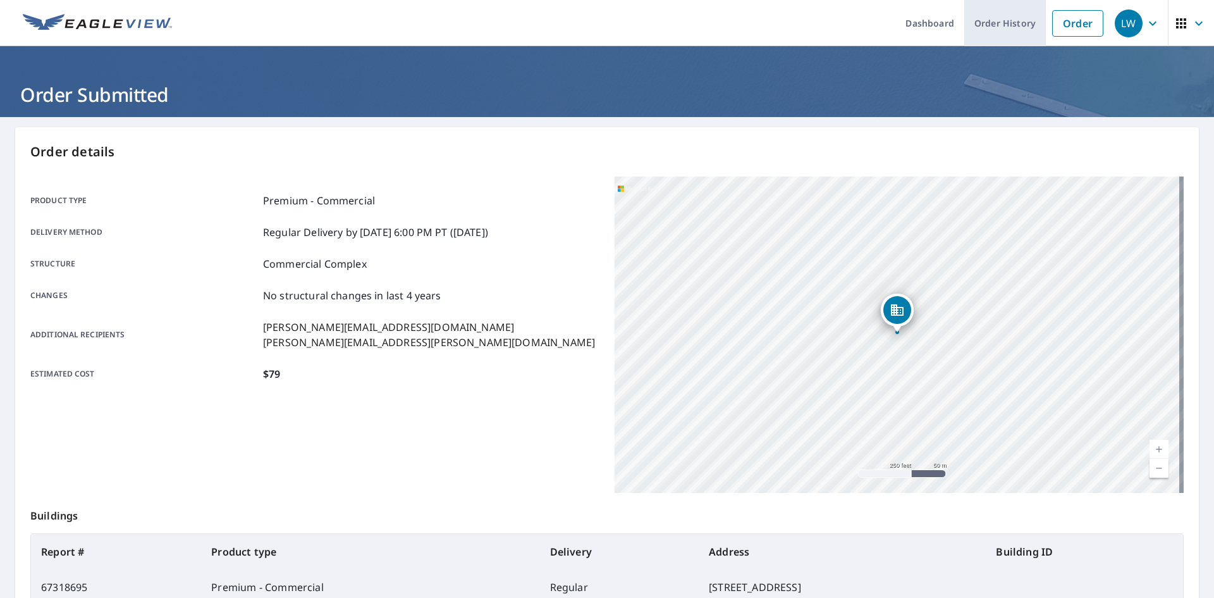
click at [999, 27] on link "Order History" at bounding box center [1006, 23] width 82 height 46
